Goal: Check status: Check status

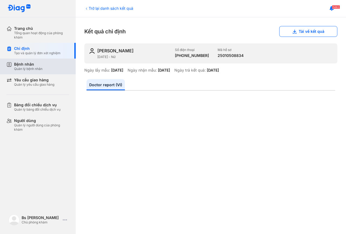
click at [28, 65] on div "Bệnh nhân" at bounding box center [28, 64] width 28 height 5
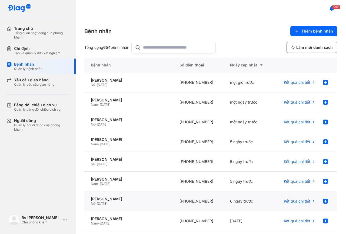
click at [295, 200] on span "Kết quả chi tiết" at bounding box center [297, 200] width 27 height 5
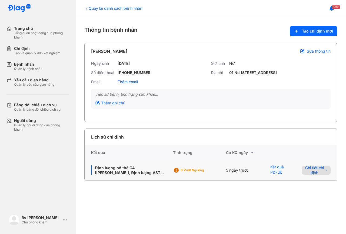
click at [317, 174] on span "Chi tiết chỉ định" at bounding box center [314, 170] width 19 height 10
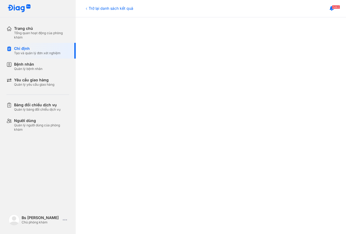
scroll to position [190, 0]
